Goal: Transaction & Acquisition: Subscribe to service/newsletter

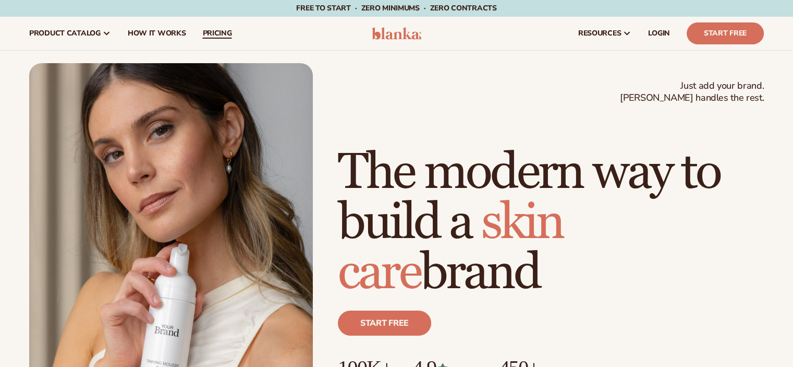
click at [215, 33] on span "pricing" at bounding box center [216, 33] width 29 height 8
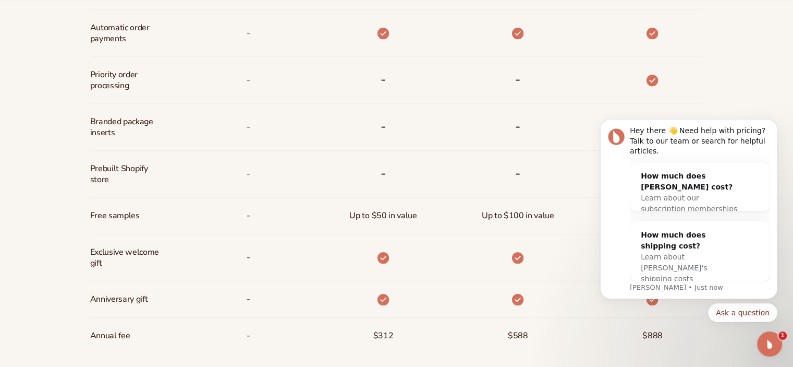
scroll to position [730, 0]
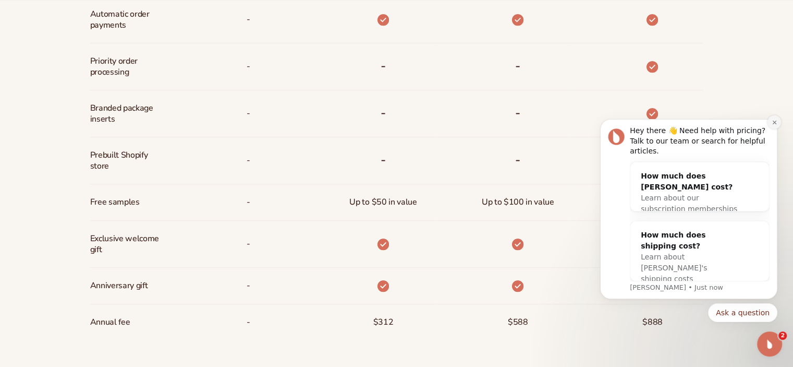
click at [772, 125] on icon "Dismiss notification" at bounding box center [775, 122] width 6 height 6
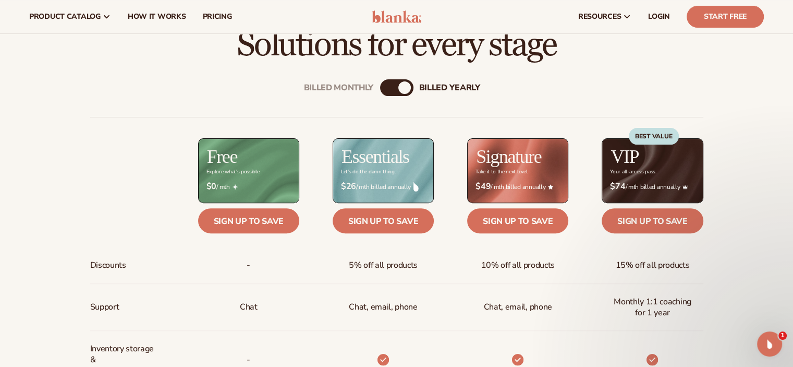
scroll to position [330, 0]
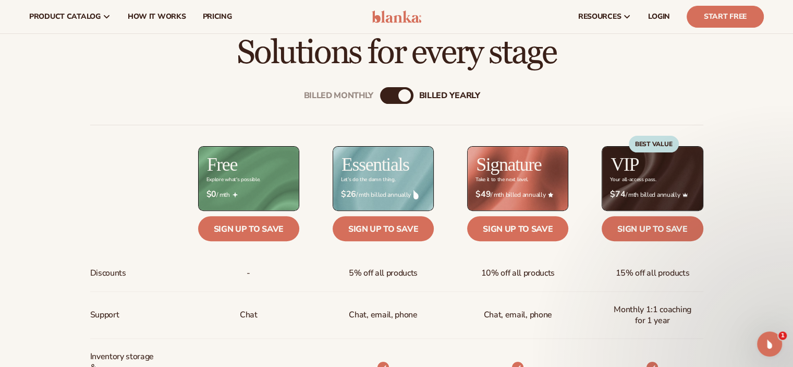
click at [384, 95] on div "Billed Monthly" at bounding box center [386, 95] width 13 height 13
click at [413, 96] on div "billed Yearly" at bounding box center [407, 95] width 13 height 13
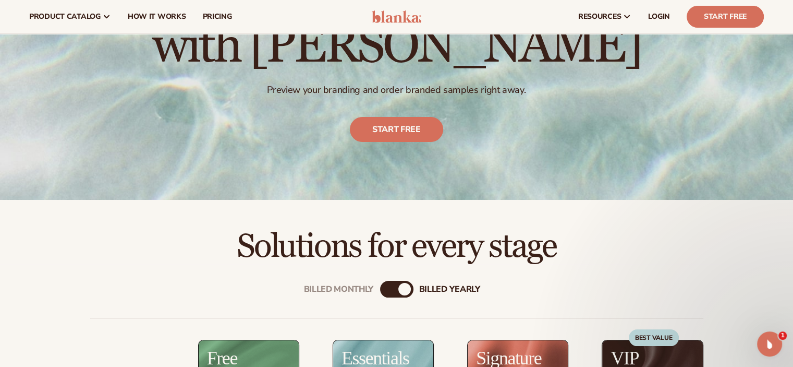
scroll to position [34, 0]
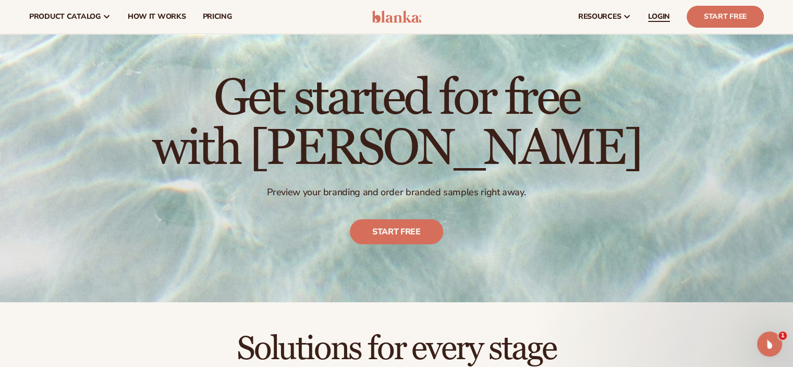
click at [648, 14] on span "LOGIN" at bounding box center [659, 17] width 22 height 8
